Goal: Task Accomplishment & Management: Use online tool/utility

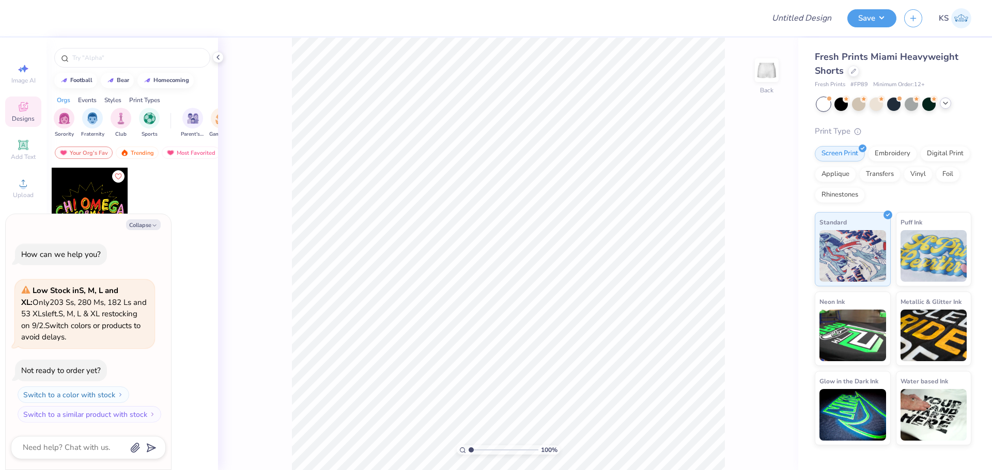
click at [944, 101] on icon at bounding box center [945, 103] width 8 height 8
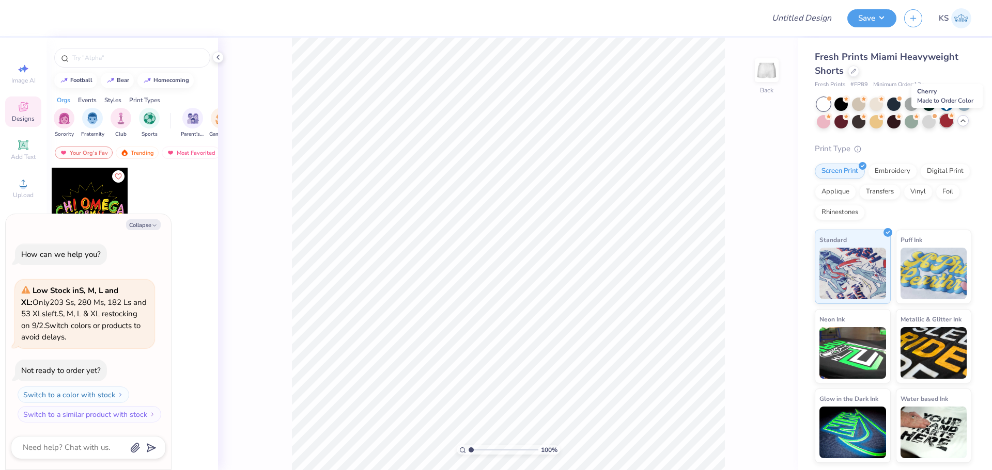
click at [946, 119] on div at bounding box center [945, 120] width 13 height 13
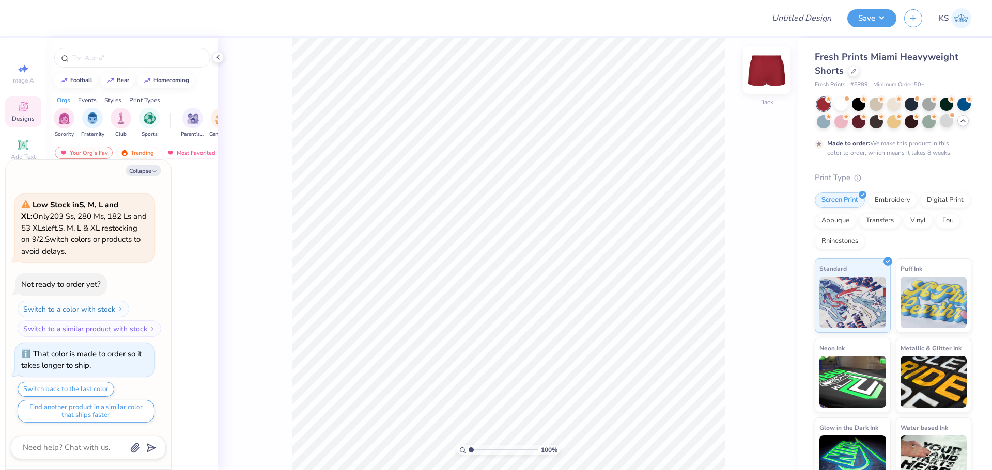
click at [763, 70] on img at bounding box center [766, 70] width 41 height 41
click at [771, 65] on img at bounding box center [766, 70] width 41 height 41
click at [766, 78] on img at bounding box center [766, 70] width 41 height 41
click at [148, 171] on button "Collapse" at bounding box center [143, 170] width 35 height 11
type textarea "x"
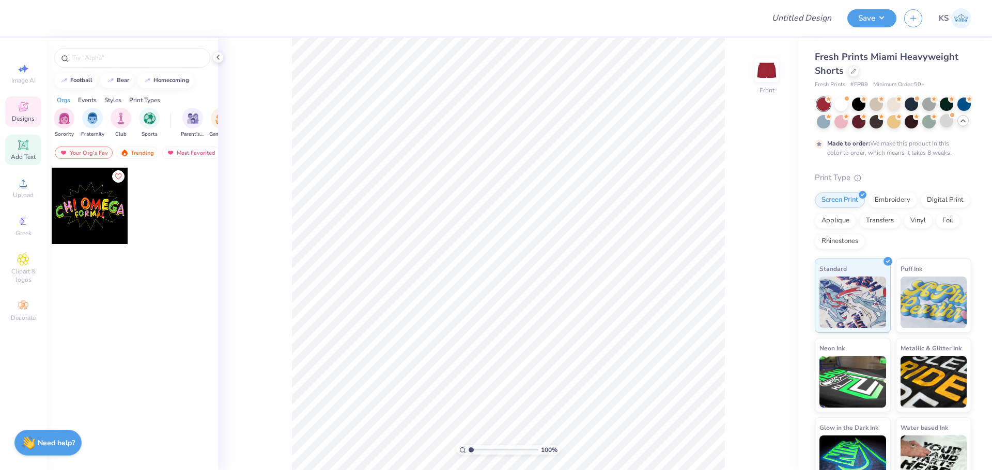
click at [26, 145] on icon at bounding box center [23, 145] width 8 height 8
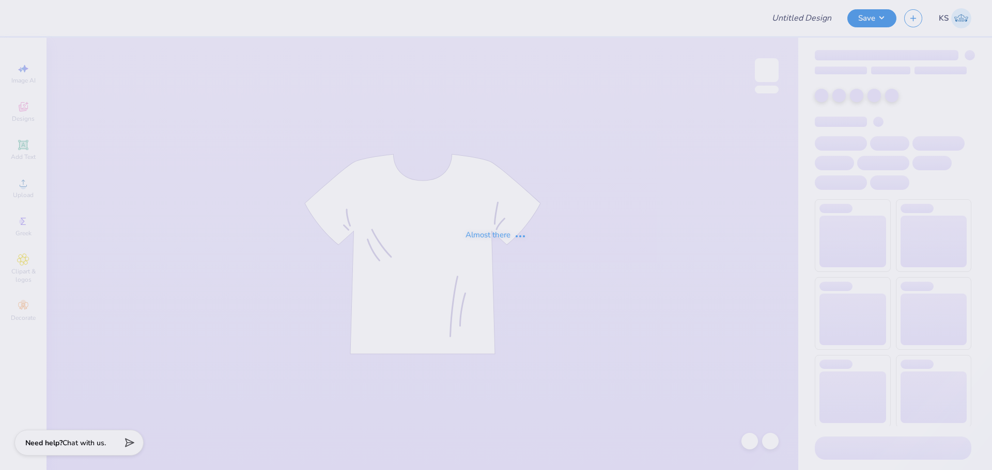
type input "Fall Merch Drop Paradigm"
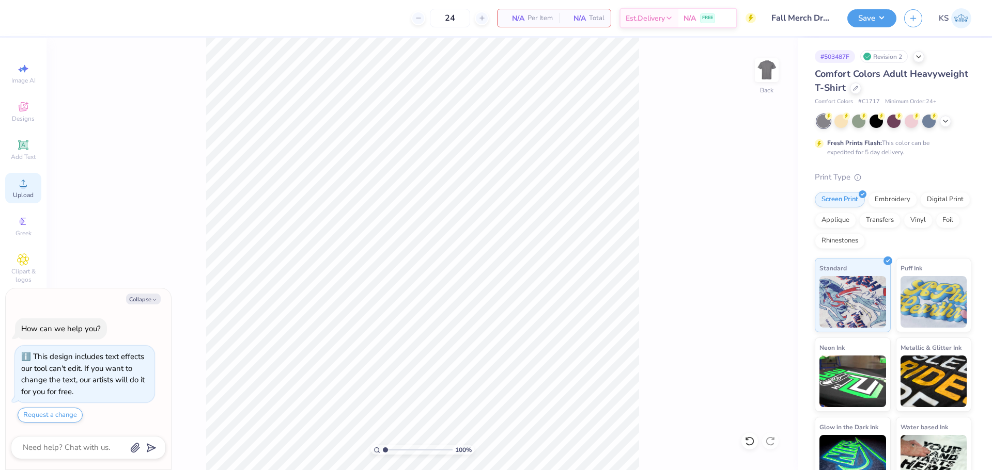
click at [23, 188] on circle at bounding box center [23, 187] width 6 height 6
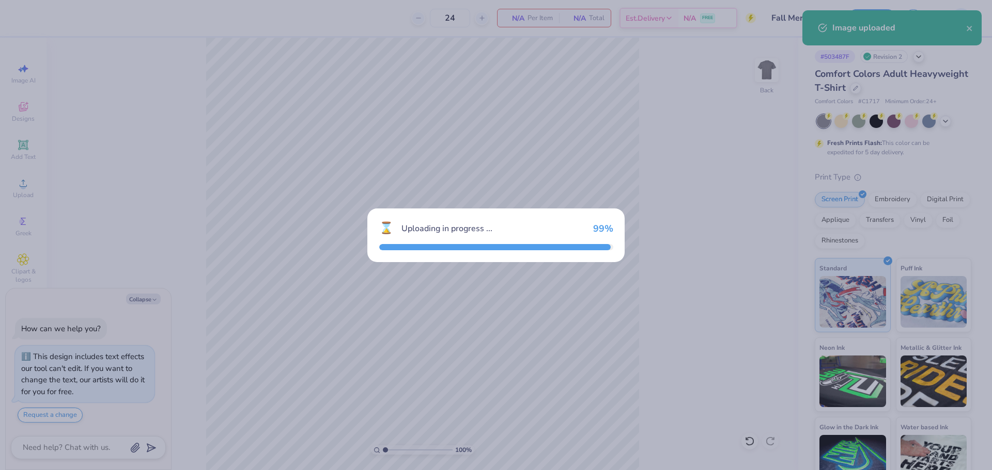
type textarea "x"
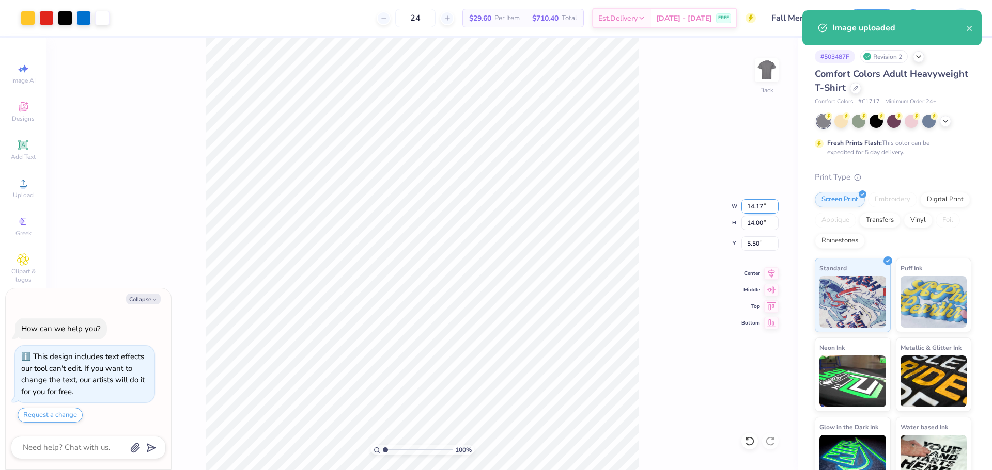
click at [756, 205] on input "14.17" at bounding box center [759, 206] width 37 height 14
type input "12.54"
type textarea "x"
type input "12.39"
type input "6.30"
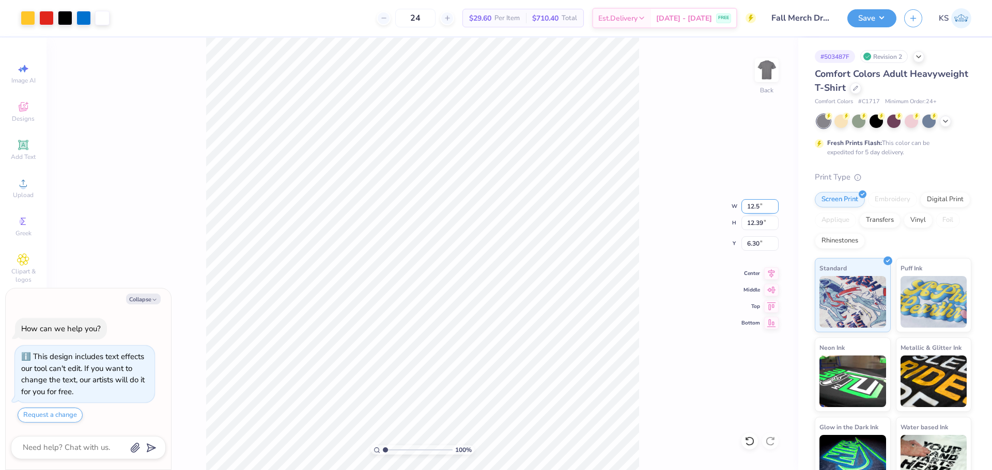
type input "12.5"
type textarea "x"
type input "12.50"
type input "12.35"
click at [750, 241] on input "6.32" at bounding box center [759, 244] width 37 height 14
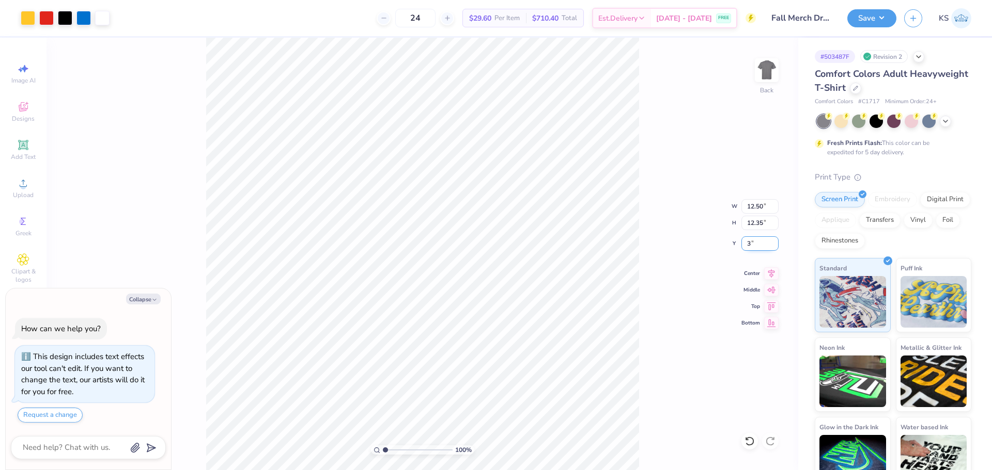
type input "3"
type textarea "x"
type input "3.00"
click at [677, 285] on div "100 % Back W 12.50 12.50 " H 12.35 12.35 " Y 3.00 3.00 " Center Middle Top Bott…" at bounding box center [421, 254] width 751 height 433
type textarea "x"
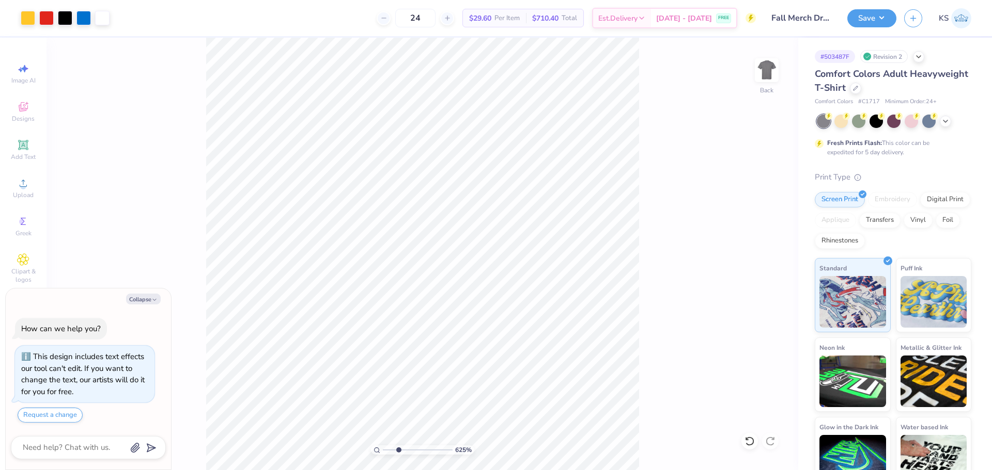
type input "1"
drag, startPoint x: 388, startPoint y: 450, endPoint x: 334, endPoint y: 435, distance: 55.6
click at [383, 446] on input "range" at bounding box center [418, 450] width 70 height 9
click at [879, 27] on div "Save" at bounding box center [871, 18] width 49 height 18
click at [881, 19] on button "Save" at bounding box center [871, 17] width 49 height 18
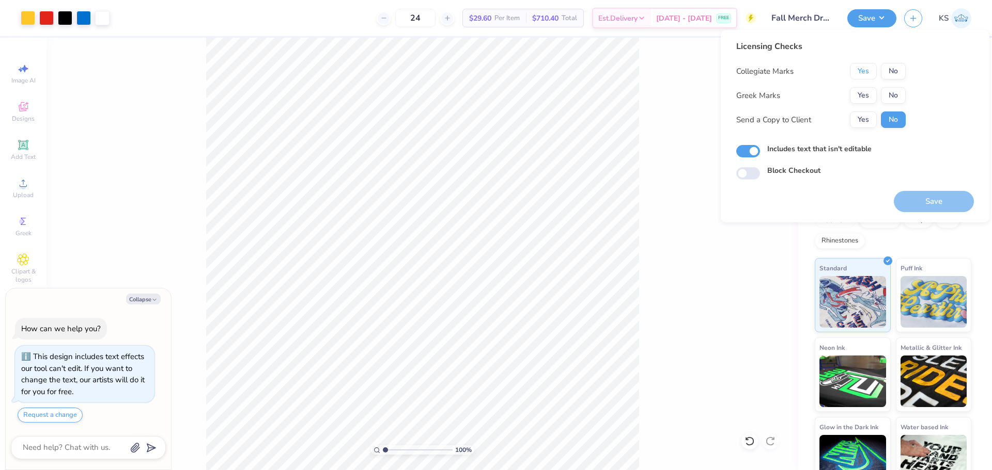
drag, startPoint x: 863, startPoint y: 74, endPoint x: 876, endPoint y: 87, distance: 18.3
click at [865, 74] on button "Yes" at bounding box center [863, 71] width 27 height 17
click at [890, 99] on button "No" at bounding box center [893, 95] width 25 height 17
click at [872, 123] on button "Yes" at bounding box center [863, 120] width 27 height 17
click at [929, 206] on button "Save" at bounding box center [933, 201] width 80 height 21
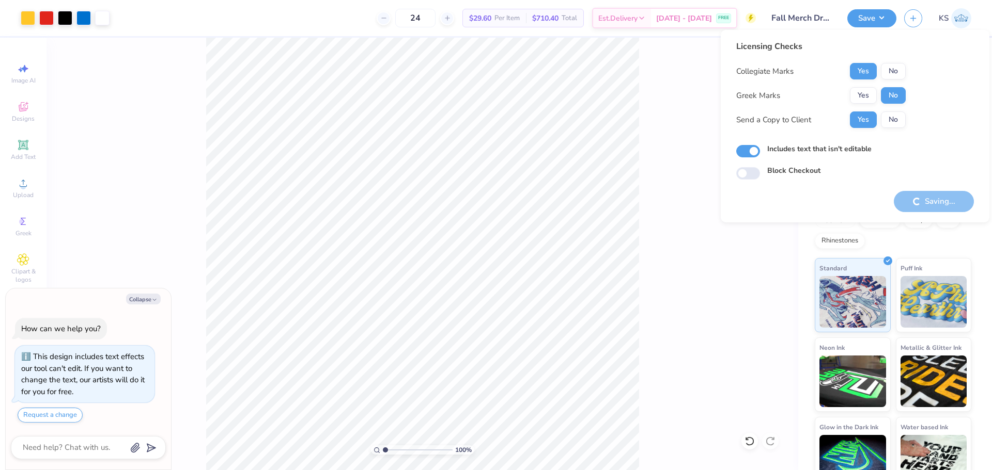
type textarea "x"
